Goal: Task Accomplishment & Management: Manage account settings

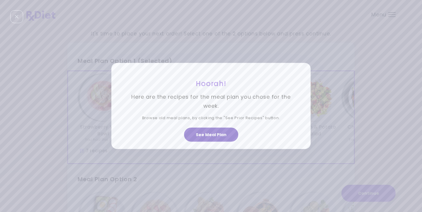
click at [219, 133] on button "See Meal Plan" at bounding box center [211, 135] width 54 height 14
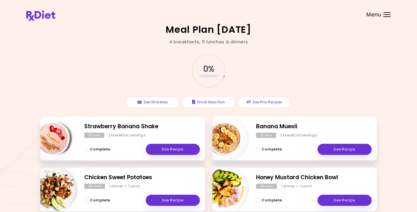
click at [385, 14] on div "Menu" at bounding box center [387, 14] width 7 height 5
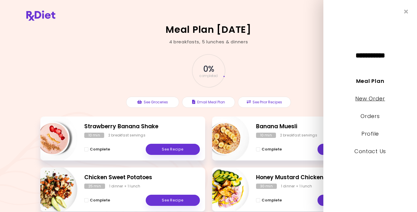
click at [369, 98] on link "New Order" at bounding box center [370, 98] width 30 height 7
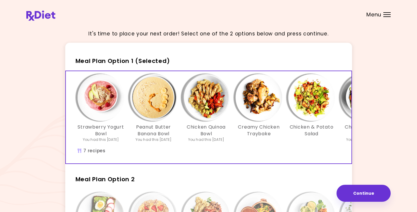
click at [377, 160] on div "It's time to place your next order! Select one of the 2 options below and press…" at bounding box center [208, 173] width 364 height 297
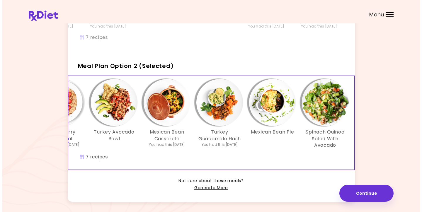
scroll to position [0, 101]
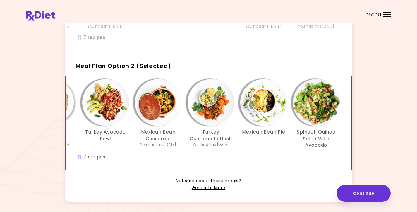
click at [215, 107] on img "Info - Turkey Guacamole Hash - Meal Plan Option 2 (Selected)" at bounding box center [211, 102] width 47 height 47
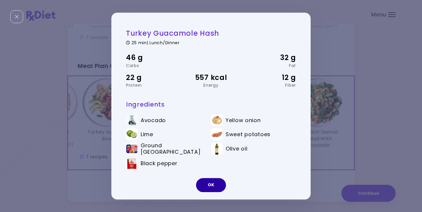
click at [216, 180] on button "OK" at bounding box center [211, 185] width 30 height 14
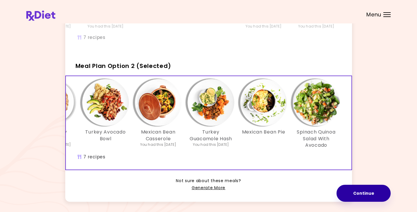
click at [357, 191] on button "Continue" at bounding box center [364, 193] width 54 height 17
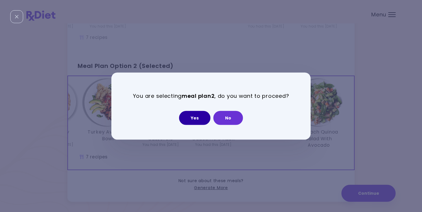
click at [196, 117] on button "Yes" at bounding box center [194, 118] width 31 height 14
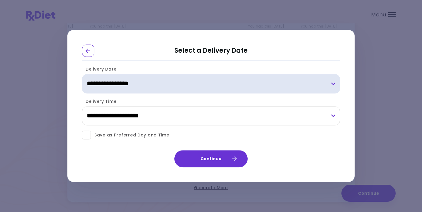
click at [333, 83] on select "**********" at bounding box center [211, 83] width 258 height 19
select select "**********"
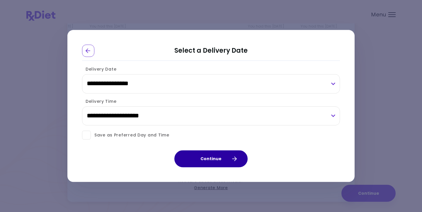
click at [207, 160] on button "Continue" at bounding box center [210, 158] width 73 height 17
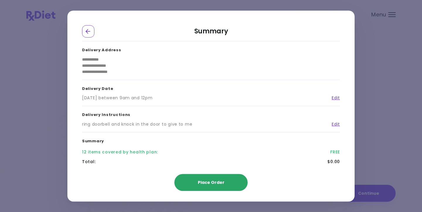
click at [213, 183] on span "Place Order" at bounding box center [211, 182] width 27 height 6
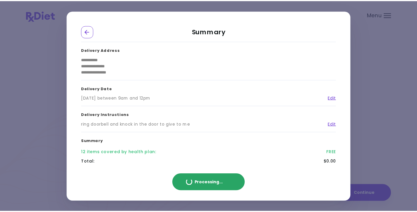
scroll to position [100, 0]
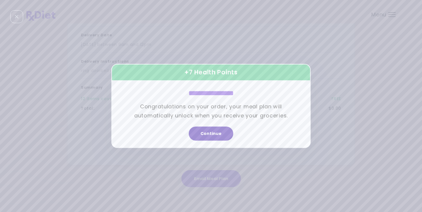
click at [220, 135] on button "Continue" at bounding box center [211, 134] width 44 height 14
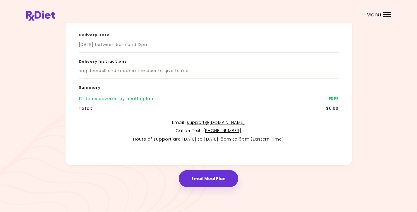
click at [389, 15] on div "Menu" at bounding box center [387, 14] width 7 height 5
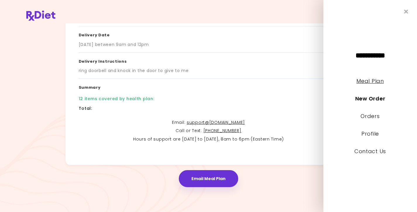
click at [367, 80] on link "Meal Plan" at bounding box center [370, 80] width 27 height 7
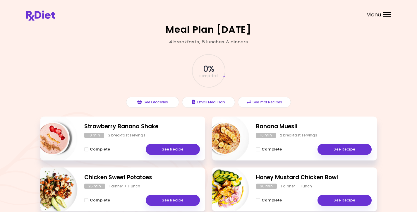
click at [336, 64] on div "0 % completed See Groceries Email Meal Plan See Prior Recipes" at bounding box center [208, 80] width 337 height 71
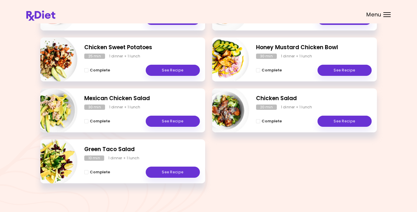
scroll to position [133, 0]
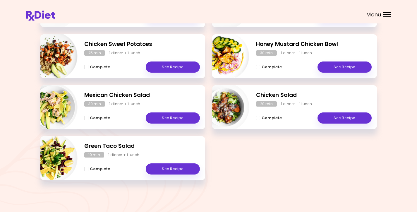
click at [387, 12] on div at bounding box center [387, 12] width 7 height 1
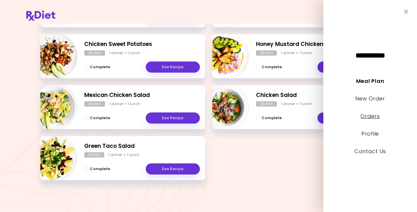
click at [373, 117] on link "Orders" at bounding box center [370, 115] width 19 height 7
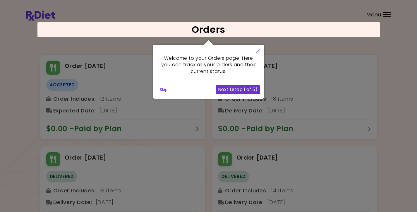
click at [256, 52] on icon "Close" at bounding box center [258, 51] width 4 height 4
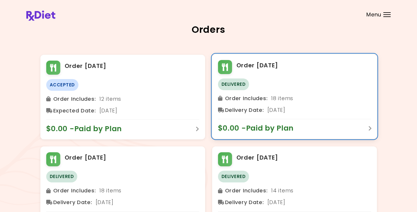
click at [321, 67] on div "Order [DATE]" at bounding box center [294, 67] width 153 height 14
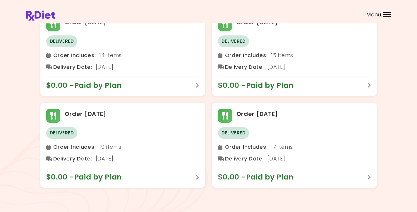
scroll to position [687, 0]
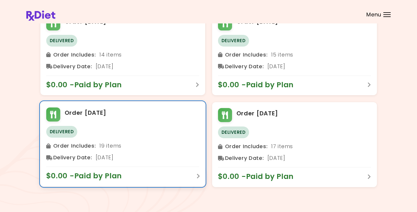
click at [82, 112] on h2 "Order [DATE]" at bounding box center [86, 112] width 42 height 9
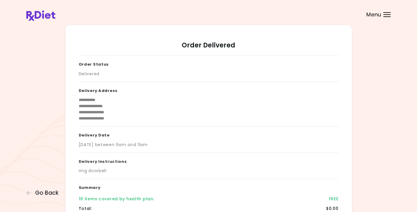
click at [359, 141] on div "**********" at bounding box center [208, 145] width 364 height 240
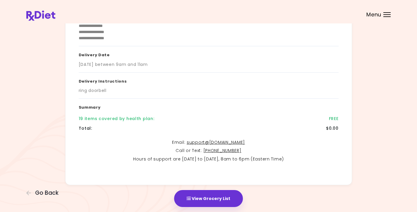
scroll to position [100, 0]
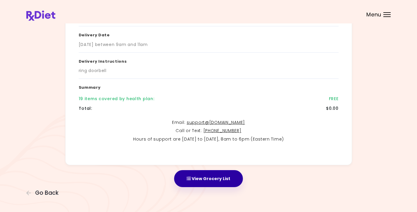
click at [218, 179] on button "View Grocery List" at bounding box center [208, 178] width 69 height 17
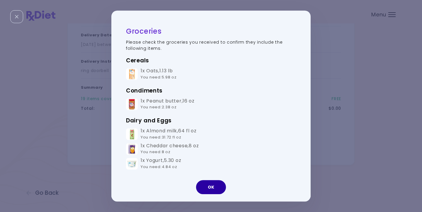
click at [208, 184] on button "OK" at bounding box center [211, 187] width 30 height 14
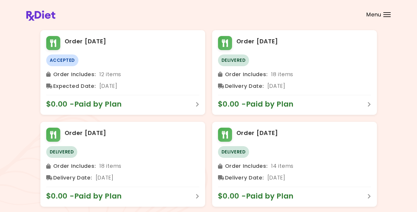
scroll to position [31, 0]
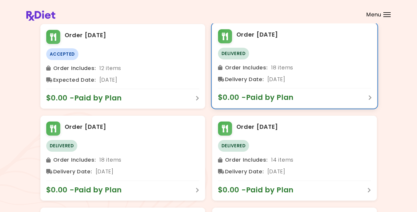
click at [249, 76] on span "Delivery Date :" at bounding box center [244, 79] width 39 height 9
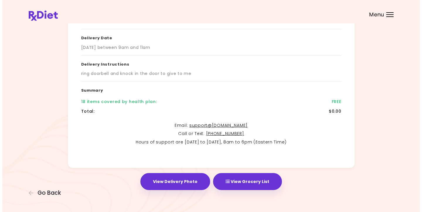
scroll to position [100, 0]
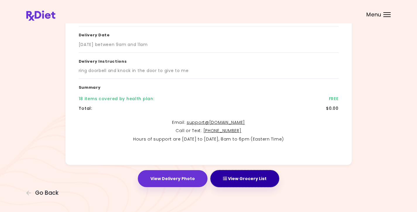
click at [251, 179] on button "View Grocery List" at bounding box center [244, 178] width 69 height 17
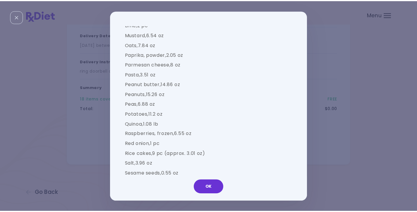
scroll to position [816, 0]
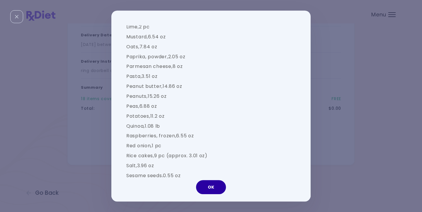
click at [212, 185] on button "OK" at bounding box center [211, 187] width 30 height 14
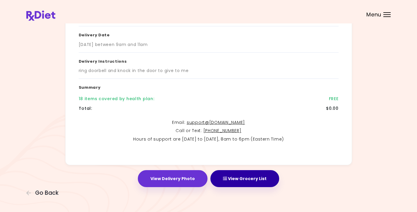
click at [244, 176] on button "View Grocery List" at bounding box center [244, 178] width 69 height 17
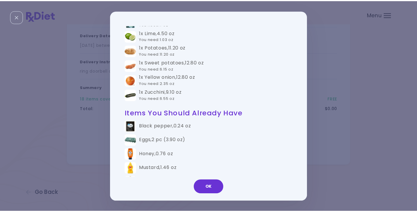
scroll to position [366, 0]
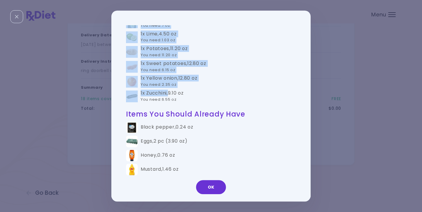
drag, startPoint x: 302, startPoint y: 87, endPoint x: 271, endPoint y: 91, distance: 31.6
click at [274, 91] on div "Groceries Please check the groceries you received to confirm they include the f…" at bounding box center [207, 106] width 193 height 162
click at [211, 183] on button "OK" at bounding box center [211, 187] width 30 height 14
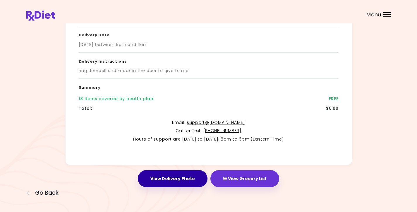
click at [184, 178] on button "View Delivery Photo" at bounding box center [173, 178] width 70 height 17
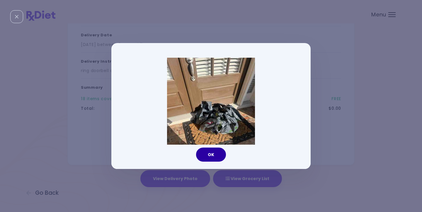
click at [216, 157] on button "OK" at bounding box center [211, 155] width 30 height 14
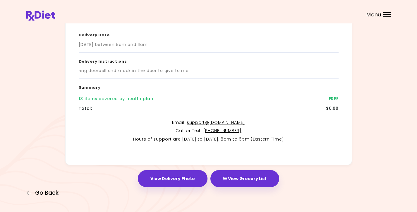
click at [44, 191] on span "Go Back" at bounding box center [46, 193] width 23 height 6
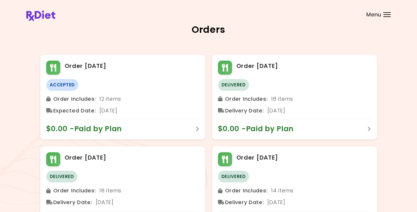
click at [147, 46] on div at bounding box center [208, 49] width 337 height 12
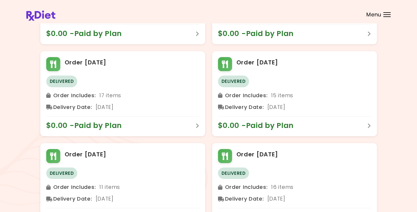
scroll to position [281, 0]
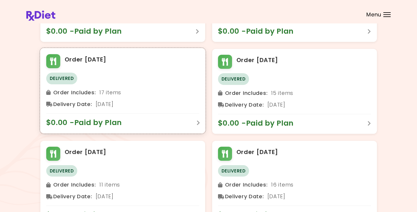
click at [54, 58] on div at bounding box center [53, 61] width 14 height 14
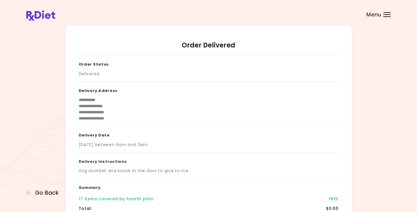
click at [191, 69] on h3 "Order Status" at bounding box center [209, 63] width 260 height 15
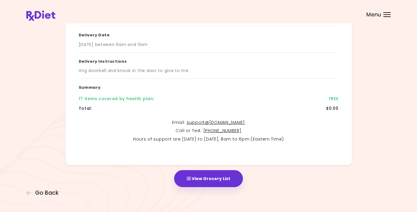
scroll to position [100, 0]
click at [376, 12] on span "Menu" at bounding box center [374, 14] width 15 height 5
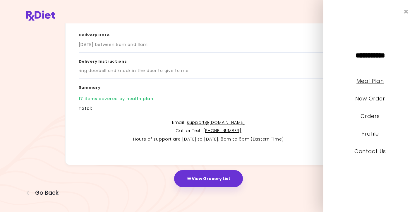
click at [373, 81] on link "Meal Plan" at bounding box center [370, 80] width 27 height 7
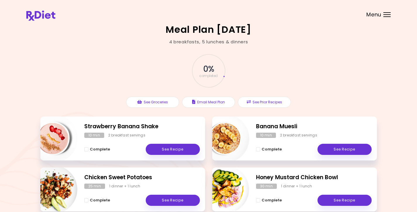
click at [360, 76] on div "0 % completed See Groceries Email Meal Plan See Prior Recipes" at bounding box center [208, 80] width 337 height 71
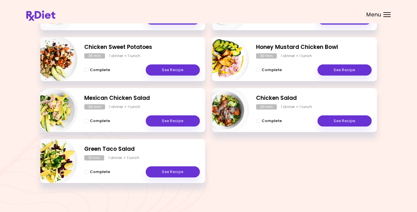
scroll to position [133, 0]
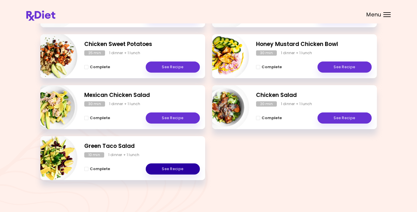
click at [171, 172] on link "See Recipe" at bounding box center [173, 168] width 54 height 11
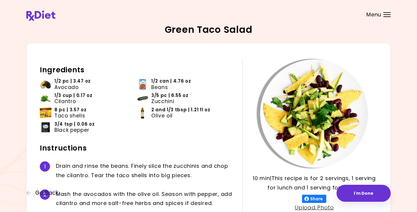
click at [191, 137] on ul "1/2 pc | 3.47 oz Avocado 1/2 can | 4.76 oz Beans 1/3 cup | 0.17 oz Cilantro 3/5…" at bounding box center [137, 107] width 194 height 59
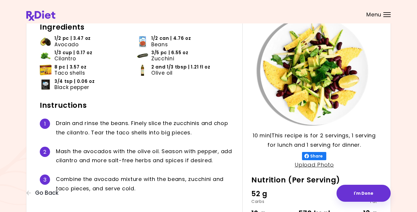
scroll to position [42, 0]
